Goal: Task Accomplishment & Management: Use online tool/utility

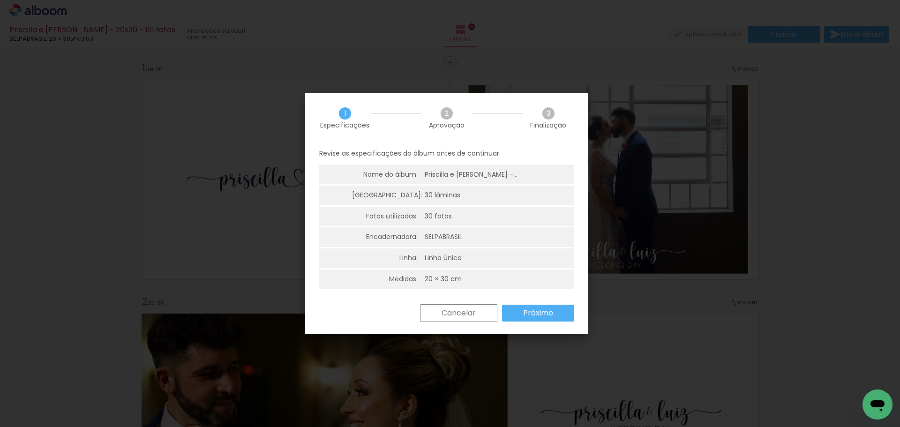
click at [0, 0] on slot "Próximo" at bounding box center [0, 0] width 0 height 0
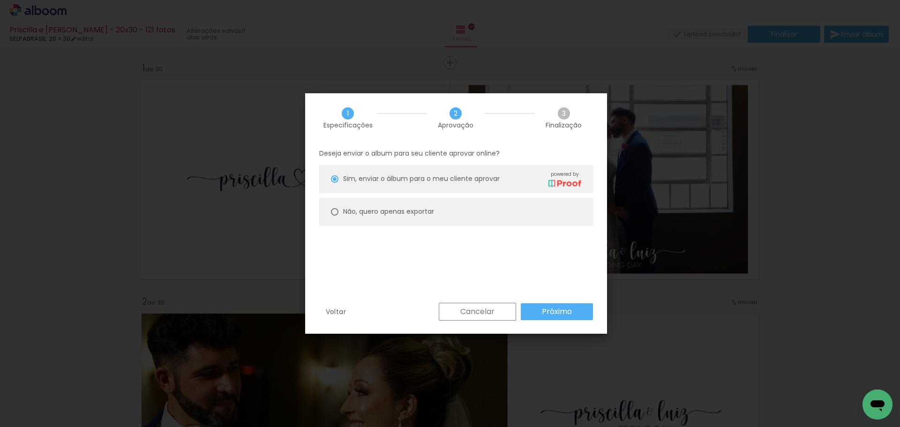
click at [334, 183] on div at bounding box center [335, 179] width 8 height 8
type paper-radio-button "on"
click at [0, 0] on slot "Próximo" at bounding box center [0, 0] width 0 height 0
type input "Alta, 300 DPI"
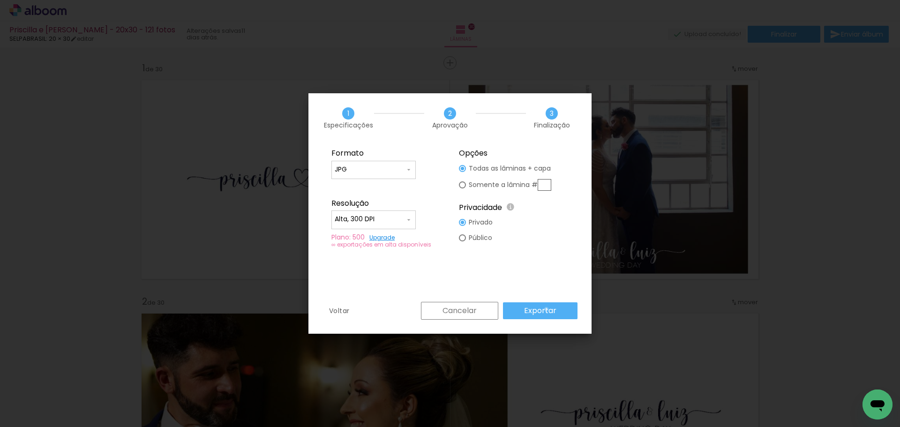
click at [0, 0] on slot "Exportar" at bounding box center [0, 0] width 0 height 0
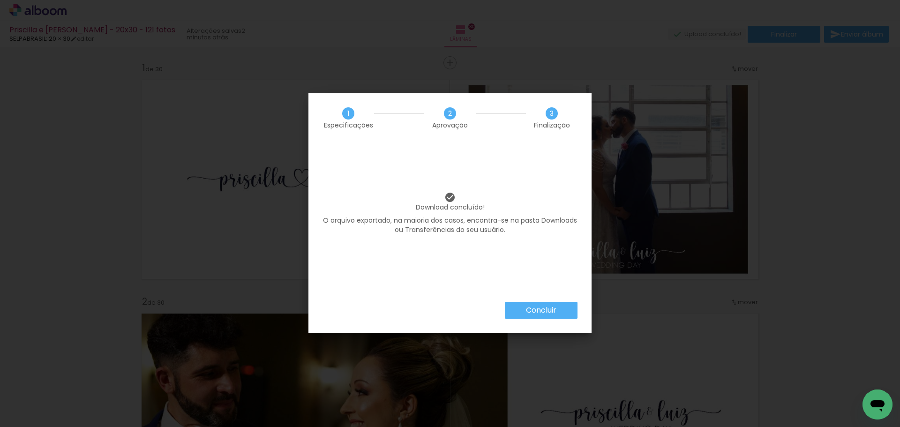
click at [0, 0] on slot "Concluir" at bounding box center [0, 0] width 0 height 0
